Goal: Transaction & Acquisition: Purchase product/service

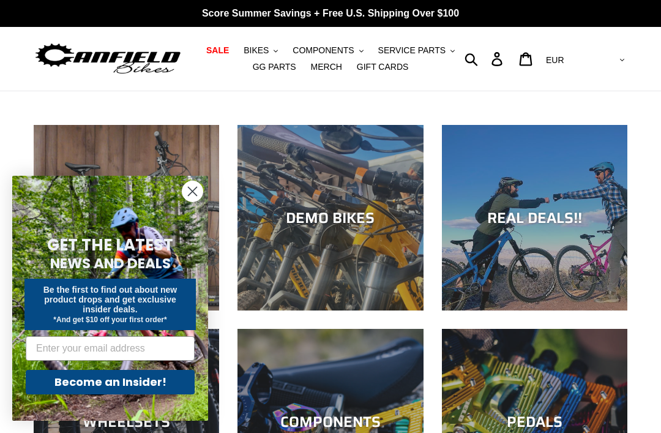
click at [269, 54] on span "BIKES" at bounding box center [256, 50] width 25 height 10
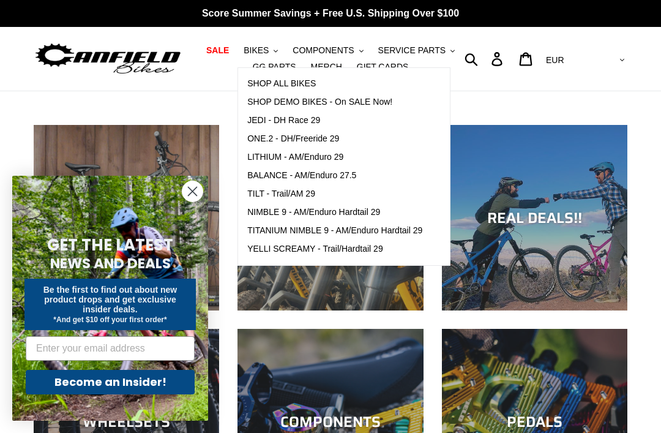
click at [326, 142] on span "ONE.2 - DH/Freeride 29" at bounding box center [293, 139] width 92 height 10
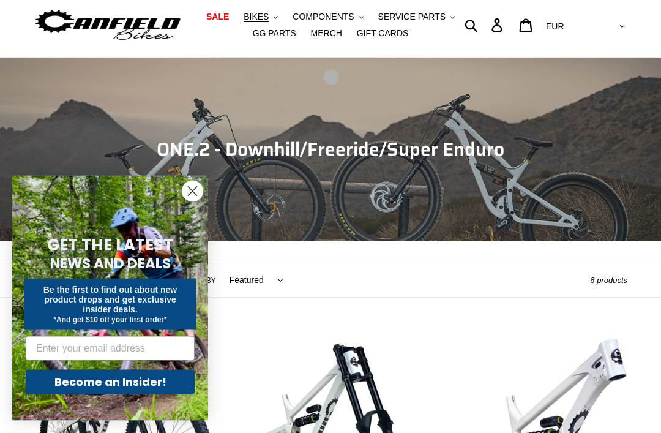
scroll to position [34, 0]
click at [190, 201] on circle "Close dialog" at bounding box center [192, 191] width 20 height 20
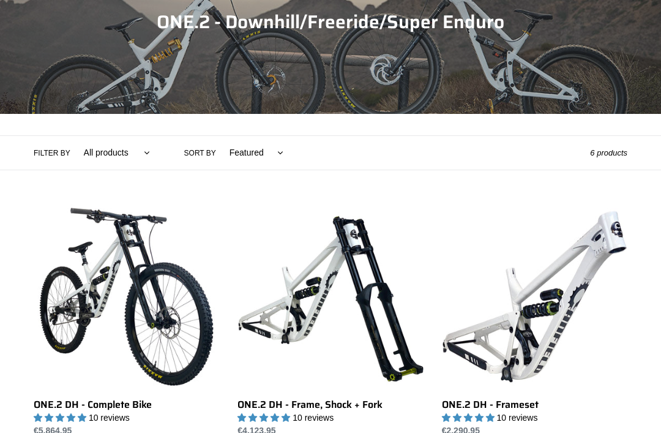
scroll to position [160, 0]
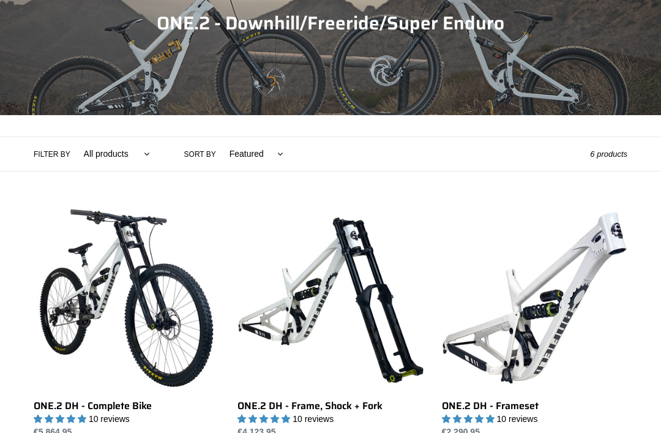
click at [120, 138] on select "All products 29er BFCM23 BFCM24 CBF Downhill Enduro Full Suspension ONE.2" at bounding box center [114, 154] width 82 height 34
select select "/collections/one-2-cbf-dh-mtb/enduro"
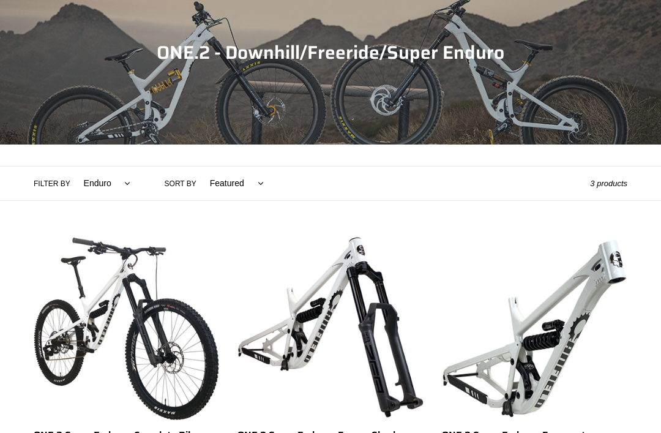
scroll to position [130, 0]
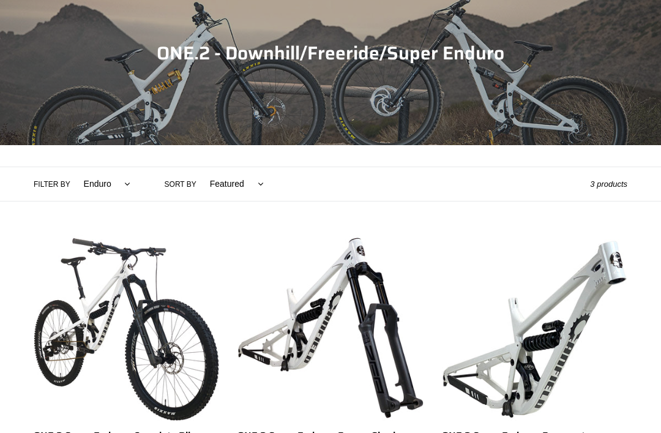
click at [102, 188] on select "All products 29er BFCM23 BFCM24 CBF [GEOGRAPHIC_DATA] [GEOGRAPHIC_DATA] Full Su…" at bounding box center [104, 184] width 62 height 34
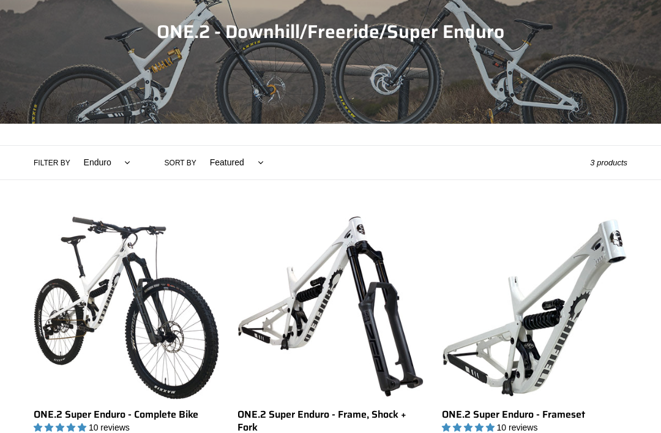
scroll to position [151, 0]
click at [110, 162] on select "All products 29er BFCM23 BFCM24 CBF [GEOGRAPHIC_DATA] [GEOGRAPHIC_DATA] Full Su…" at bounding box center [104, 163] width 62 height 34
select select "/collections/one-2-cbf-dh-mtb/downhill"
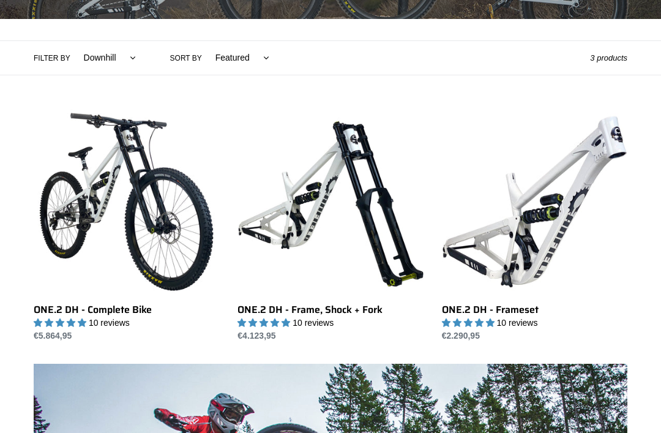
scroll to position [84, 0]
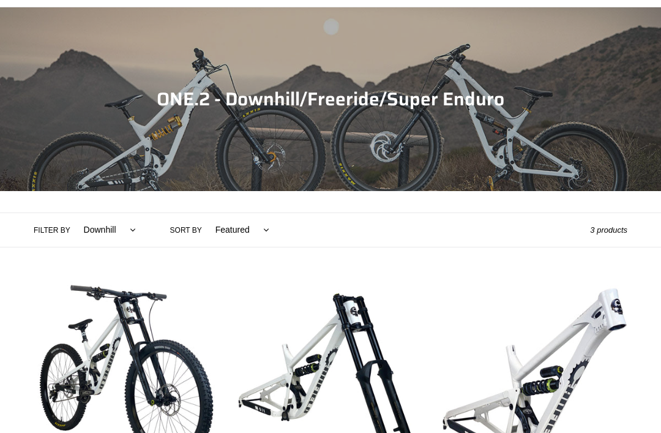
click at [92, 240] on select "All products 29er BFCM23 BFCM24 CBF [GEOGRAPHIC_DATA] [GEOGRAPHIC_DATA] Full Su…" at bounding box center [107, 230] width 68 height 34
select select "/collections/one-2-cbf-dh-mtb"
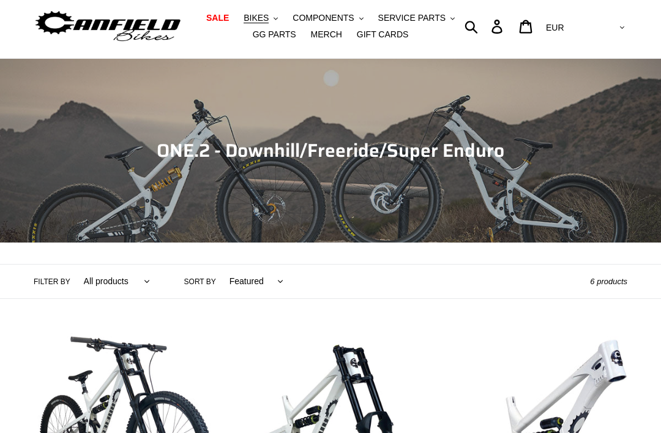
click at [263, 15] on span "BIKES" at bounding box center [256, 18] width 25 height 10
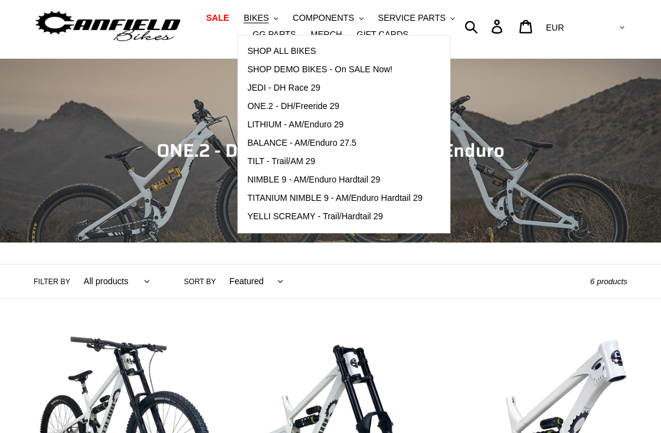
click at [369, 255] on header "Collection: ONE.2 - Downhill/Freeride/Super Enduro Filter by All products 29er …" at bounding box center [330, 179] width 661 height 240
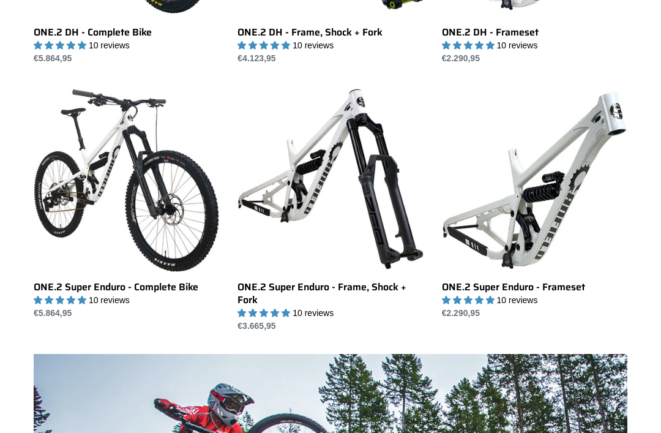
scroll to position [486, 0]
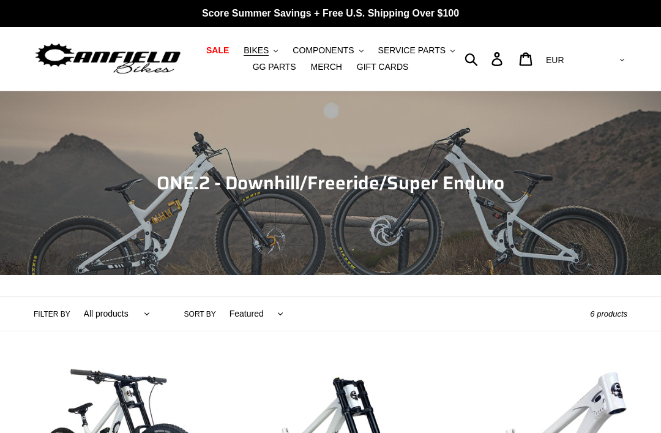
scroll to position [199, 0]
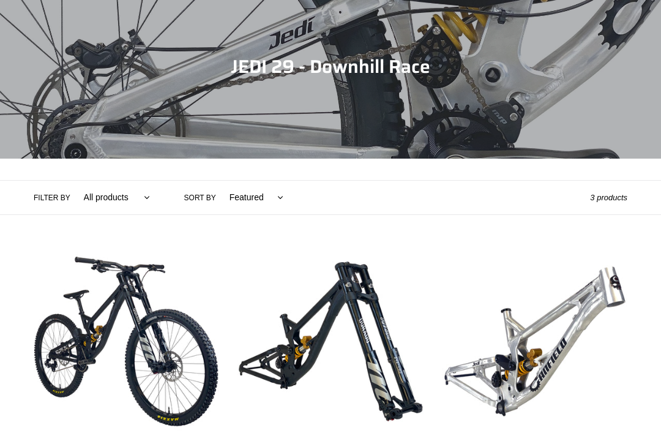
scroll to position [116, 0]
click at [555, 359] on link "JEDI 29 - Frameset" at bounding box center [535, 365] width 186 height 233
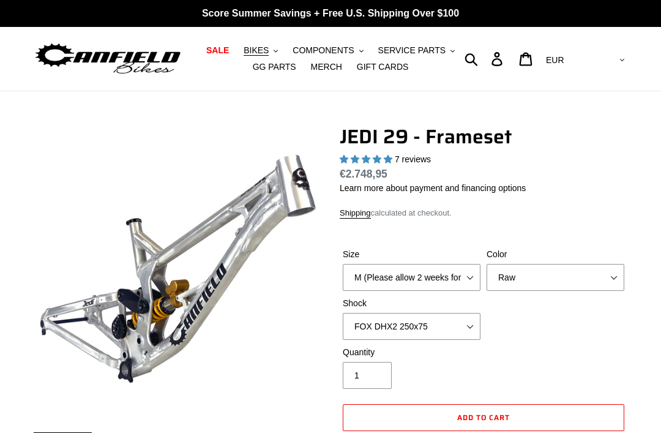
select select "highest-rating"
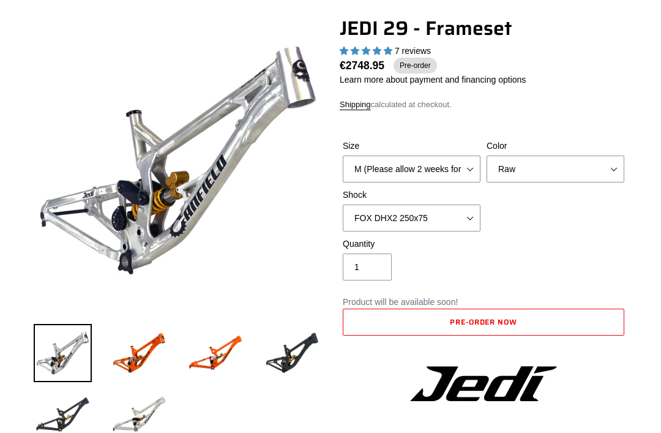
scroll to position [108, 0]
click at [276, 365] on img at bounding box center [292, 353] width 58 height 58
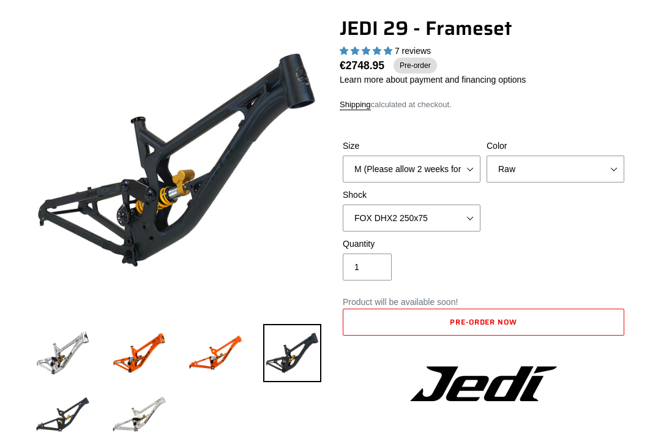
click at [83, 366] on img at bounding box center [63, 353] width 58 height 58
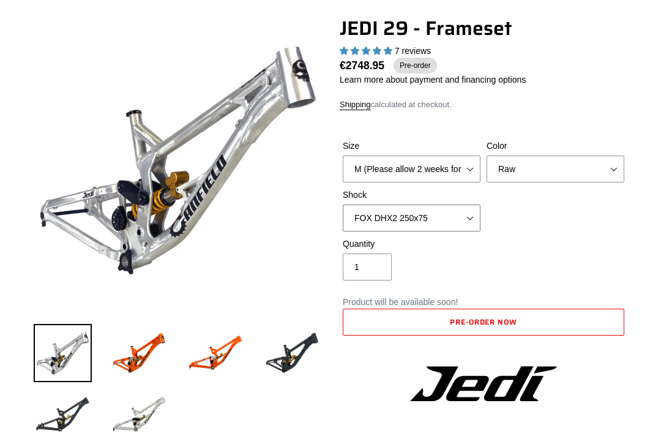
click at [432, 223] on select "No Shock FOX DHX2 250x75 RockShox Vivid Ultimate DH 250x75 EXT e-Storia LOX V3" at bounding box center [412, 218] width 138 height 27
click at [453, 220] on select "No Shock FOX DHX2 250x75 RockShox Vivid Ultimate DH 250x75 EXT e-Storia LOX V3" at bounding box center [412, 218] width 138 height 27
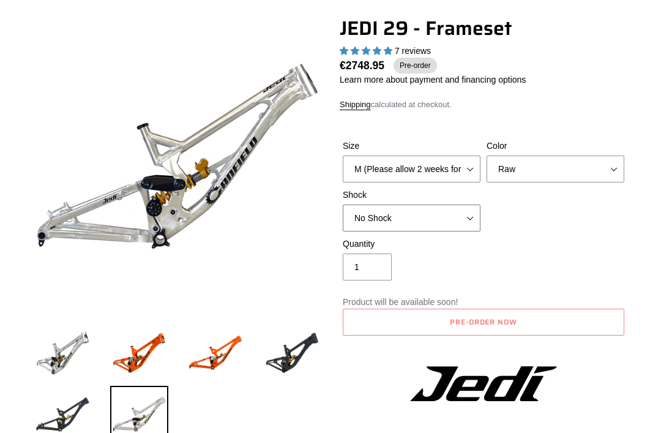
click at [446, 228] on select "No Shock FOX DHX2 250x75 RockShox Vivid Ultimate DH 250x75 EXT e-Storia LOX V3" at bounding box center [412, 218] width 138 height 27
click at [451, 215] on select "No Shock FOX DHX2 250x75 RockShox Vivid Ultimate DH 250x75 EXT e-Storia LOX V3" at bounding box center [412, 218] width 138 height 27
select select "No Shock"
click at [508, 169] on select "Orange Raw Stealth Black" at bounding box center [556, 169] width 138 height 27
click at [452, 174] on select "M (Please allow 2 weeks for delivery) L (Please allow 2 weeks for delivery) XL" at bounding box center [412, 169] width 138 height 27
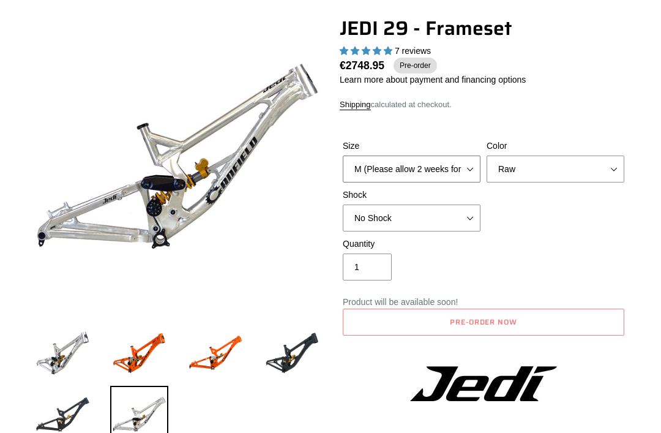
select select "L (Please allow 2 weeks for delivery)"
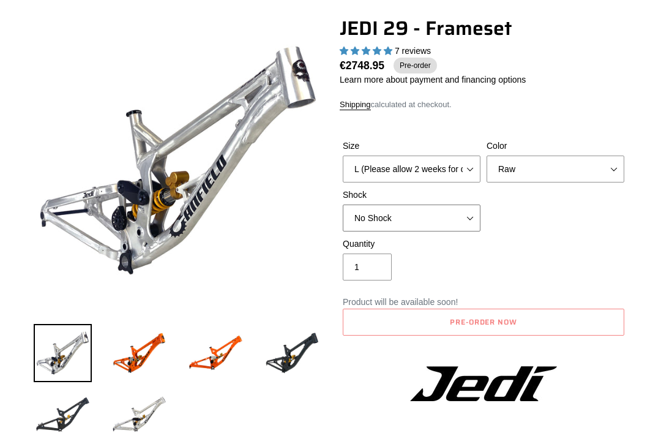
click at [459, 217] on select "No Shock FOX DHX2 250x75 RockShox Vivid Ultimate DH 250x75 EXT e-Storia LOX V3" at bounding box center [412, 218] width 138 height 27
click at [464, 164] on select "M (Please allow 2 weeks for delivery) L (Please allow 2 weeks for delivery) XL" at bounding box center [412, 169] width 138 height 27
click at [462, 167] on select "M (Please allow 2 weeks for delivery) L (Please allow 2 weeks for delivery) XL" at bounding box center [412, 169] width 138 height 27
click at [434, 215] on select "No Shock FOX DHX2 250x75 RockShox Vivid Ultimate DH 250x75 EXT e-Storia LOX V3" at bounding box center [412, 218] width 138 height 27
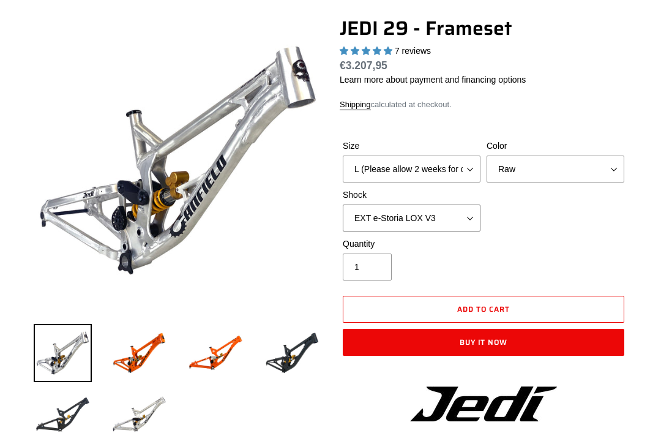
click at [459, 219] on select "No Shock FOX DHX2 250x75 RockShox Vivid Ultimate DH 250x75 EXT e-Storia LOX V3" at bounding box center [412, 218] width 138 height 27
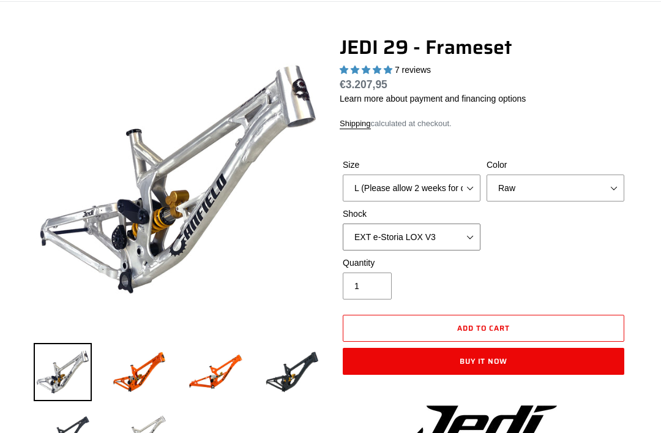
scroll to position [89, 0]
click at [448, 243] on select "No Shock FOX DHX2 250x75 RockShox Vivid Ultimate DH 250x75 EXT e-Storia LOX V3" at bounding box center [412, 237] width 138 height 27
select select "FOX DHX2 250x75"
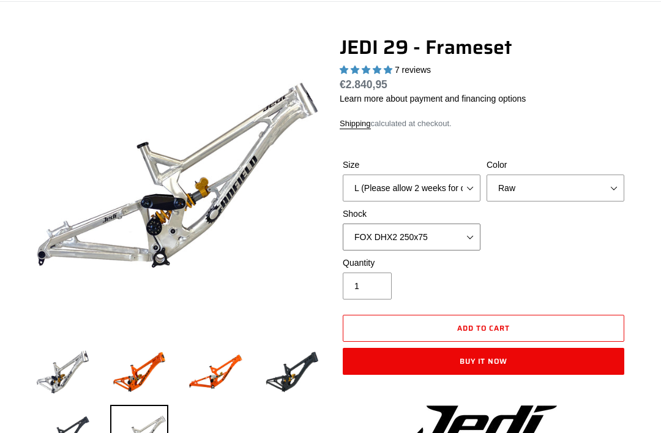
scroll to position [0, 0]
